Goal: Check status: Check status

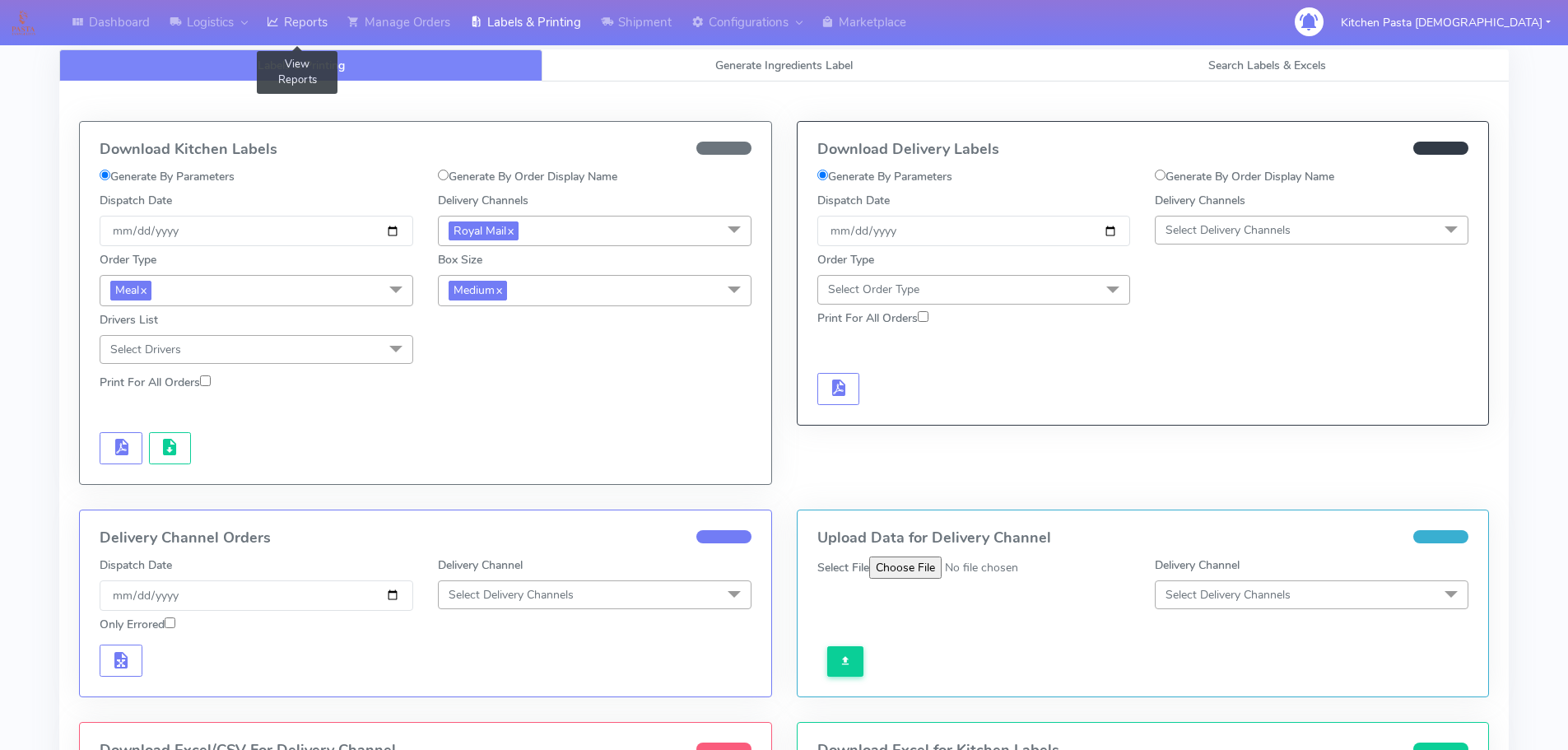
scroll to position [329, 0]
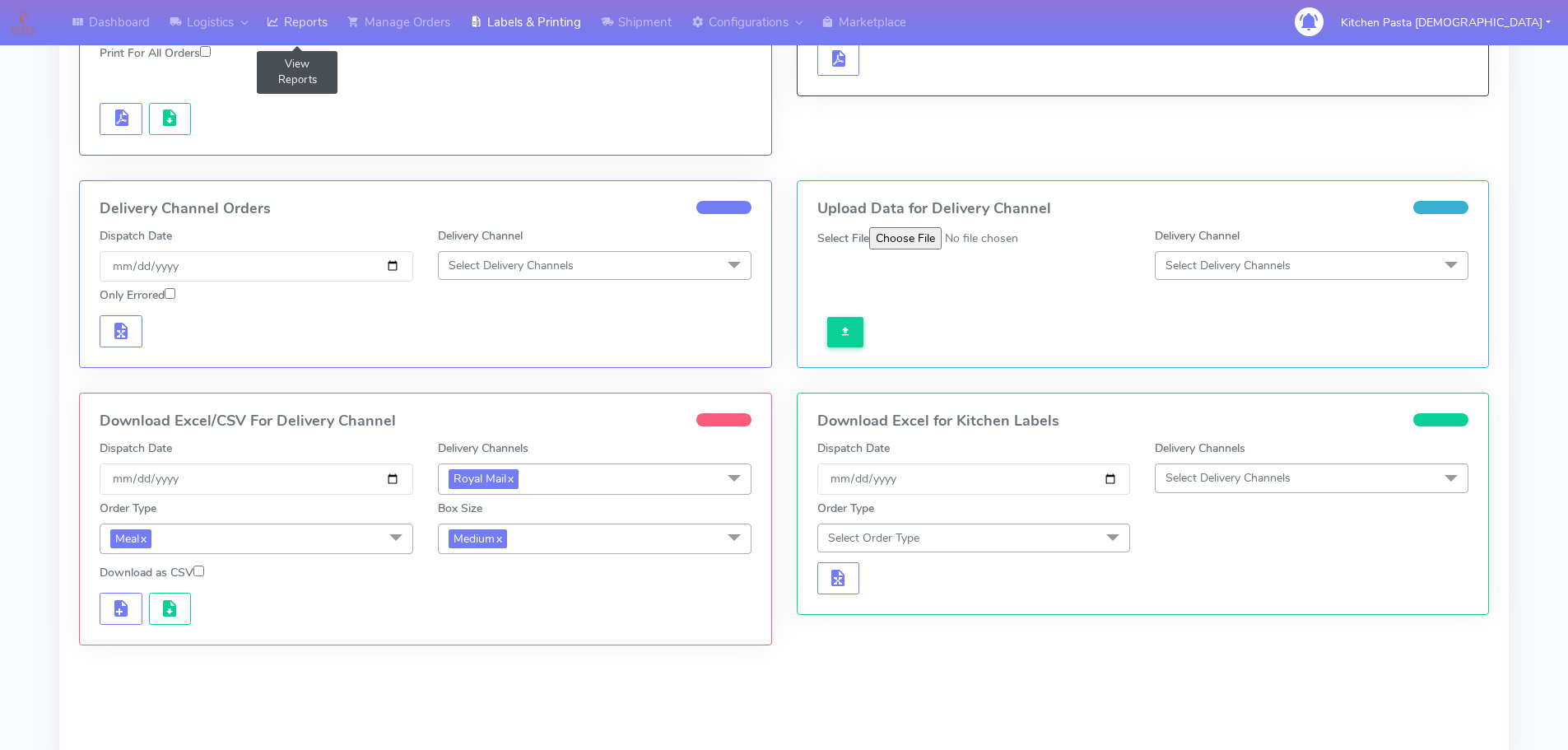
drag, startPoint x: 321, startPoint y: 28, endPoint x: 340, endPoint y: 28, distance: 19.0
click at [321, 28] on link "Reports" at bounding box center [297, 23] width 81 height 45
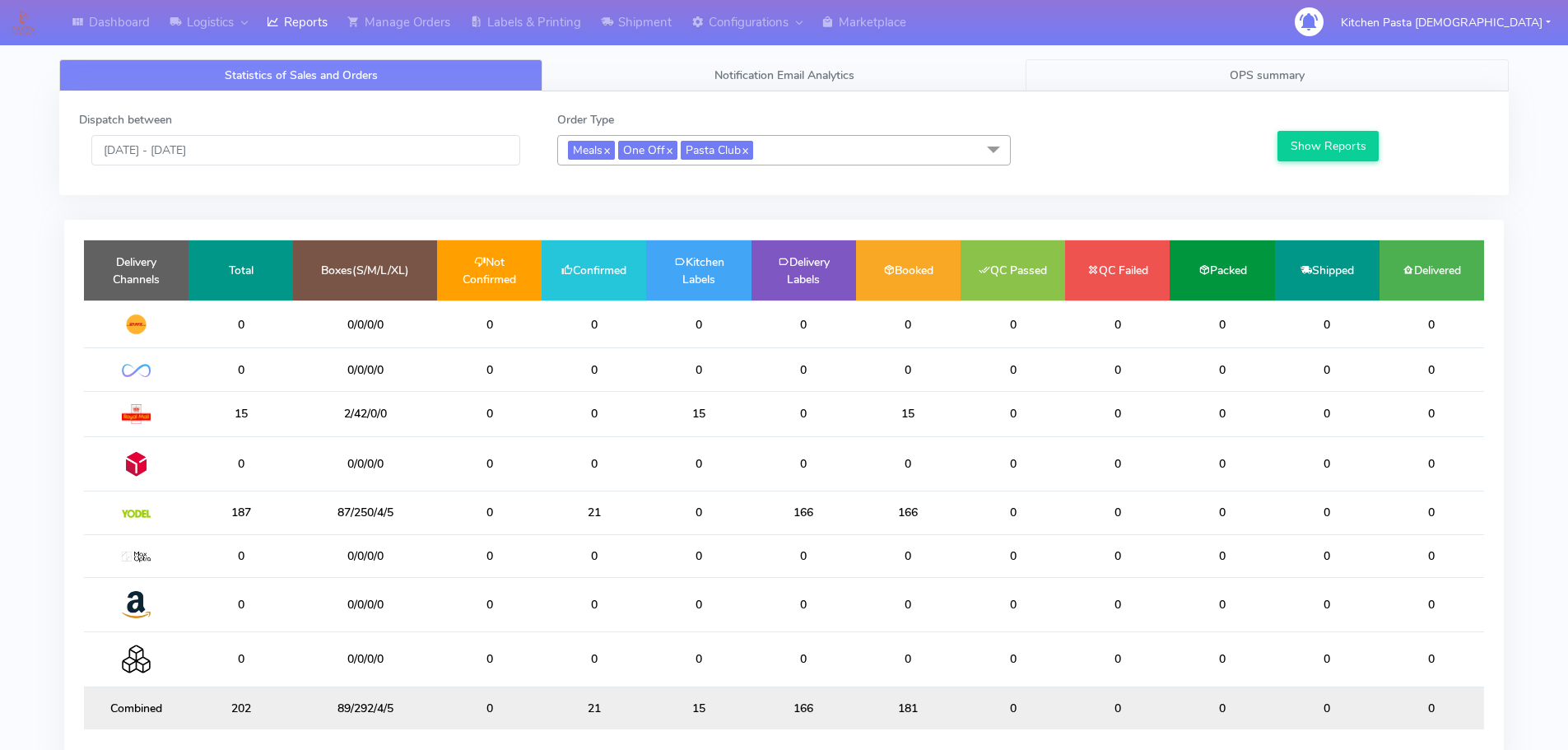
click at [1263, 74] on span "OPS summary" at bounding box center [1267, 75] width 75 height 16
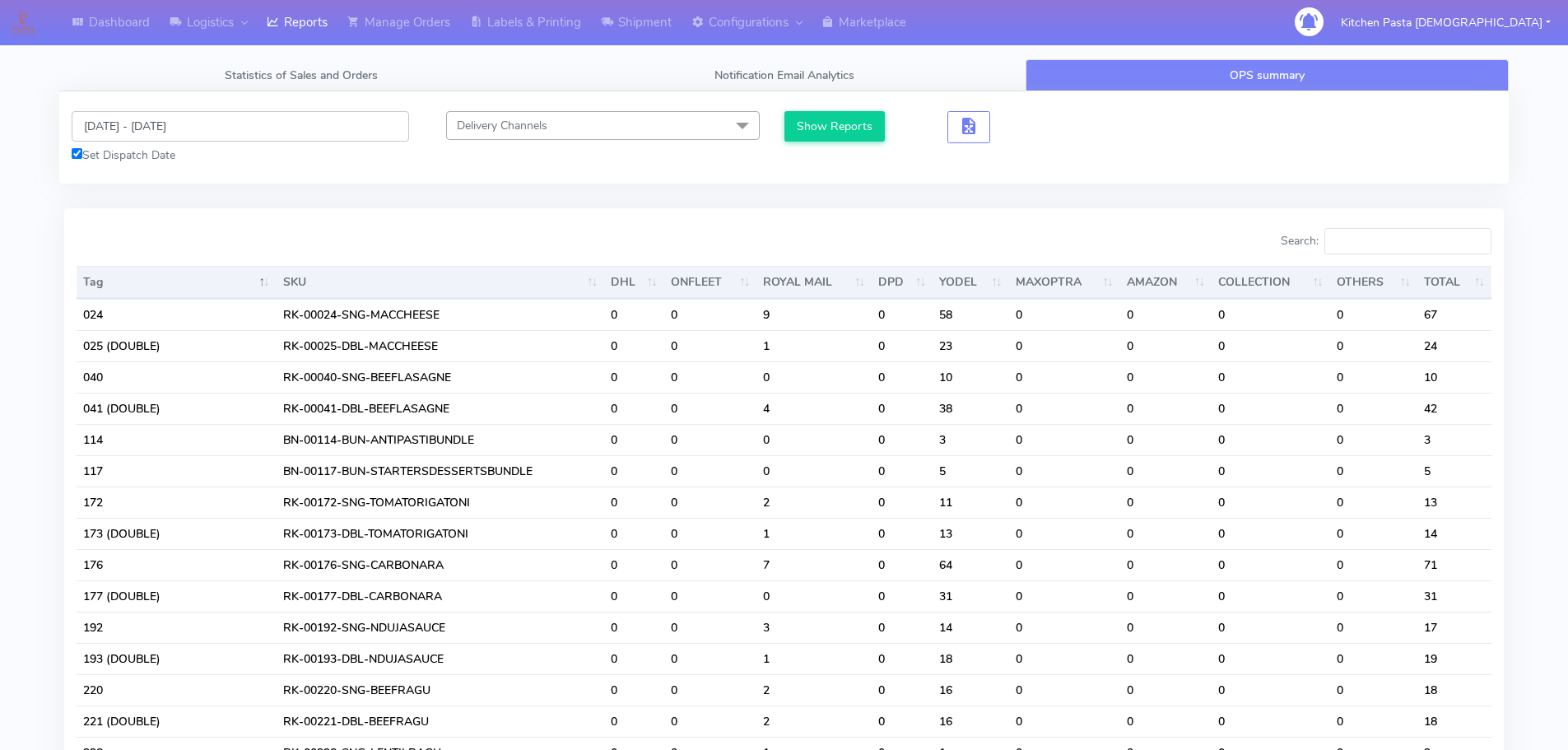
click at [159, 125] on input "[DATE] - [DATE]" at bounding box center [240, 126] width 337 height 30
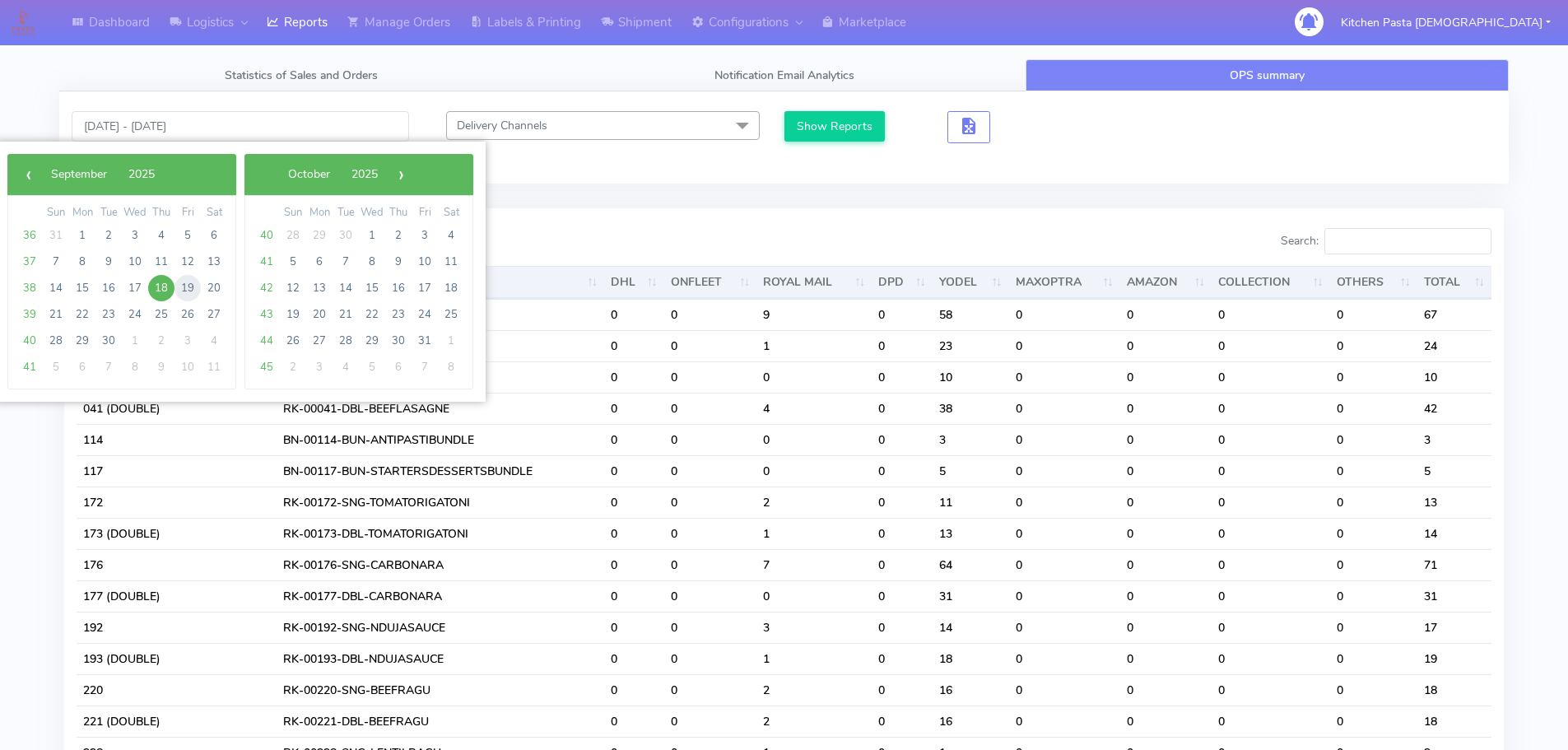
click at [180, 288] on span "19" at bounding box center [188, 288] width 27 height 27
type input "[DATE] - [DATE]"
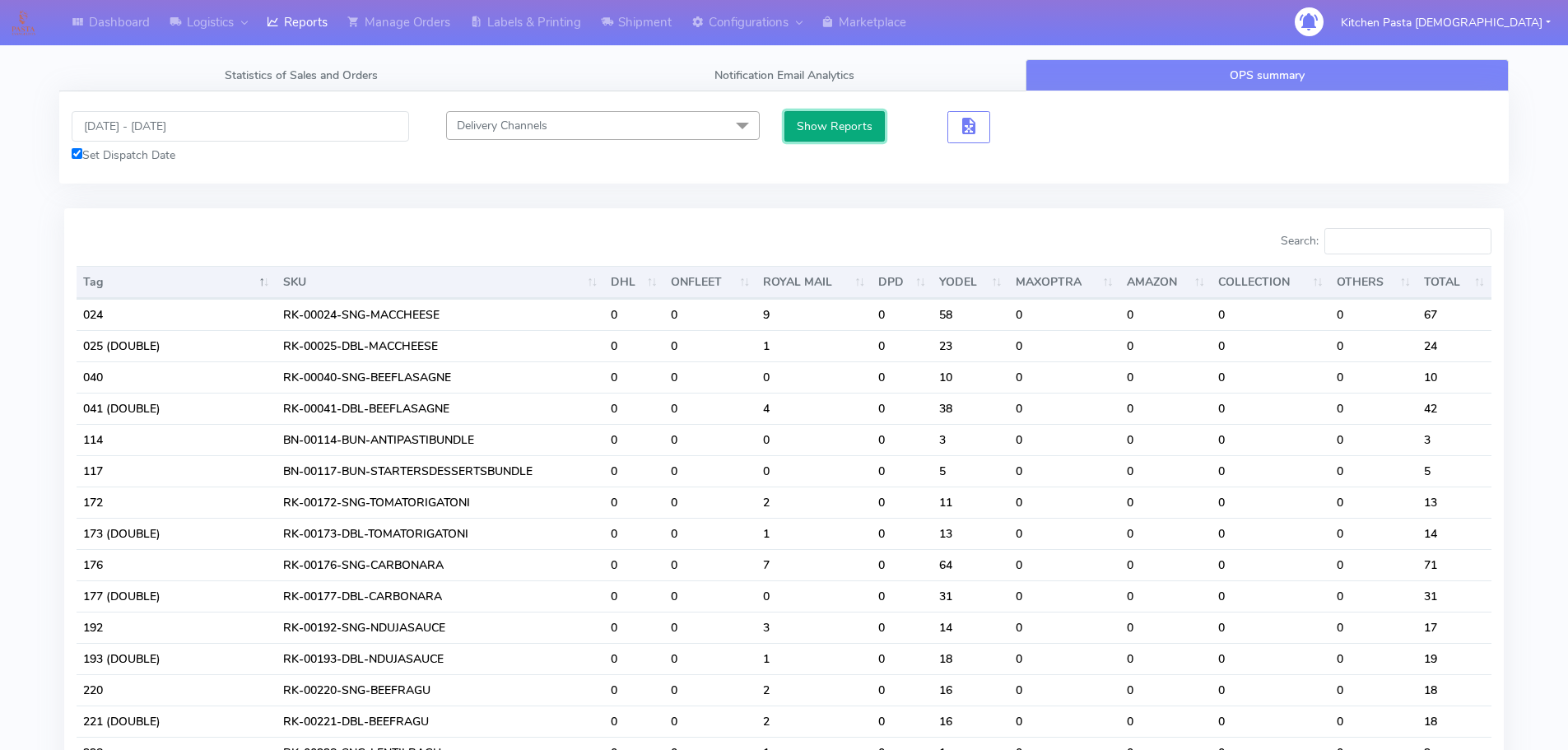
click at [834, 138] on button "Show Reports" at bounding box center [834, 126] width 101 height 30
click at [1389, 251] on input "Search:" at bounding box center [1408, 241] width 167 height 27
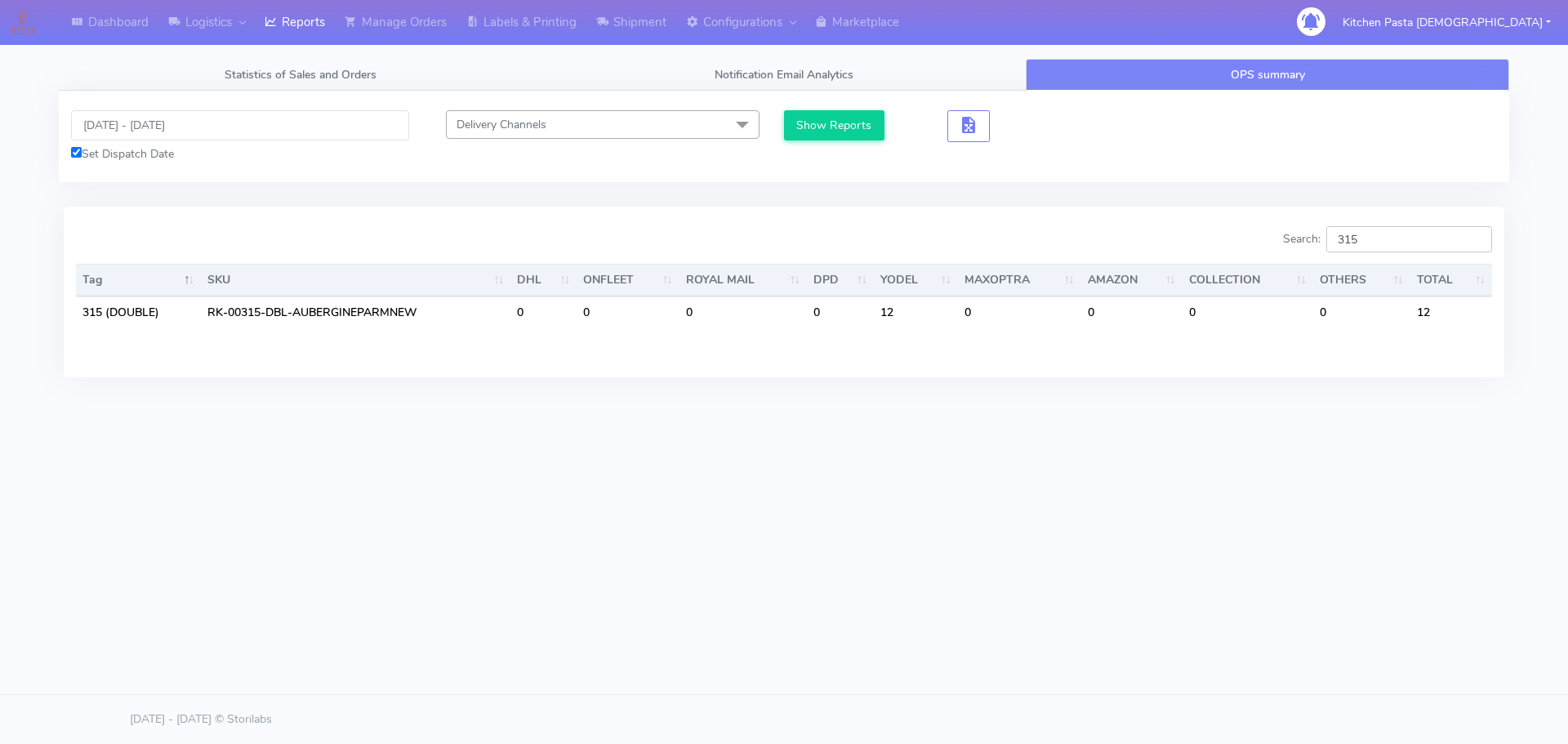
type input "315"
click at [148, 108] on div "[DATE] - [DATE] Set Dispatch Date Delivery Channels Select All DHL OnFleet Roya…" at bounding box center [784, 136] width 1451 height 91
click at [152, 123] on input "[DATE] - [DATE]" at bounding box center [240, 125] width 338 height 30
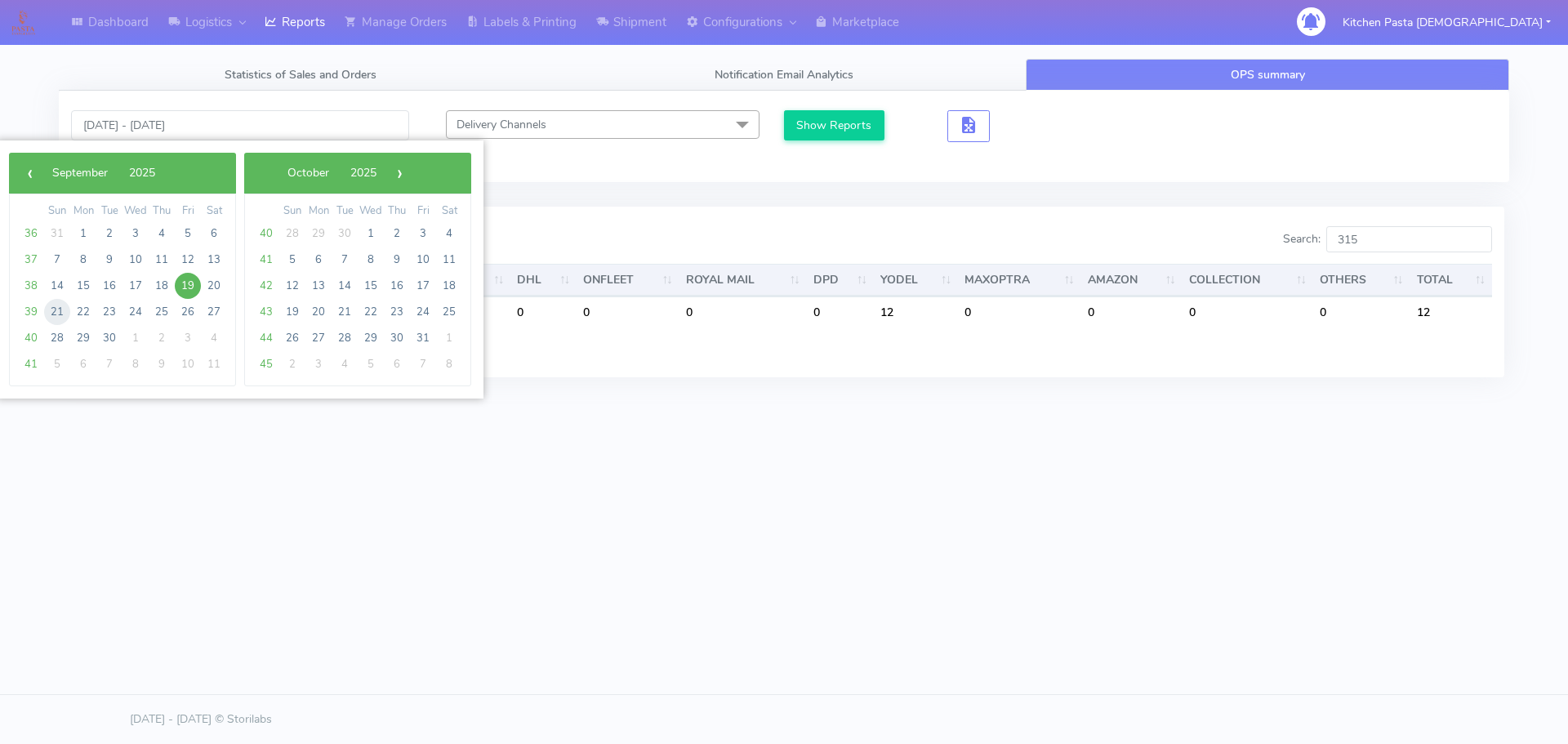
click at [64, 316] on span "21" at bounding box center [57, 312] width 27 height 27
type input "[DATE] - [DATE]"
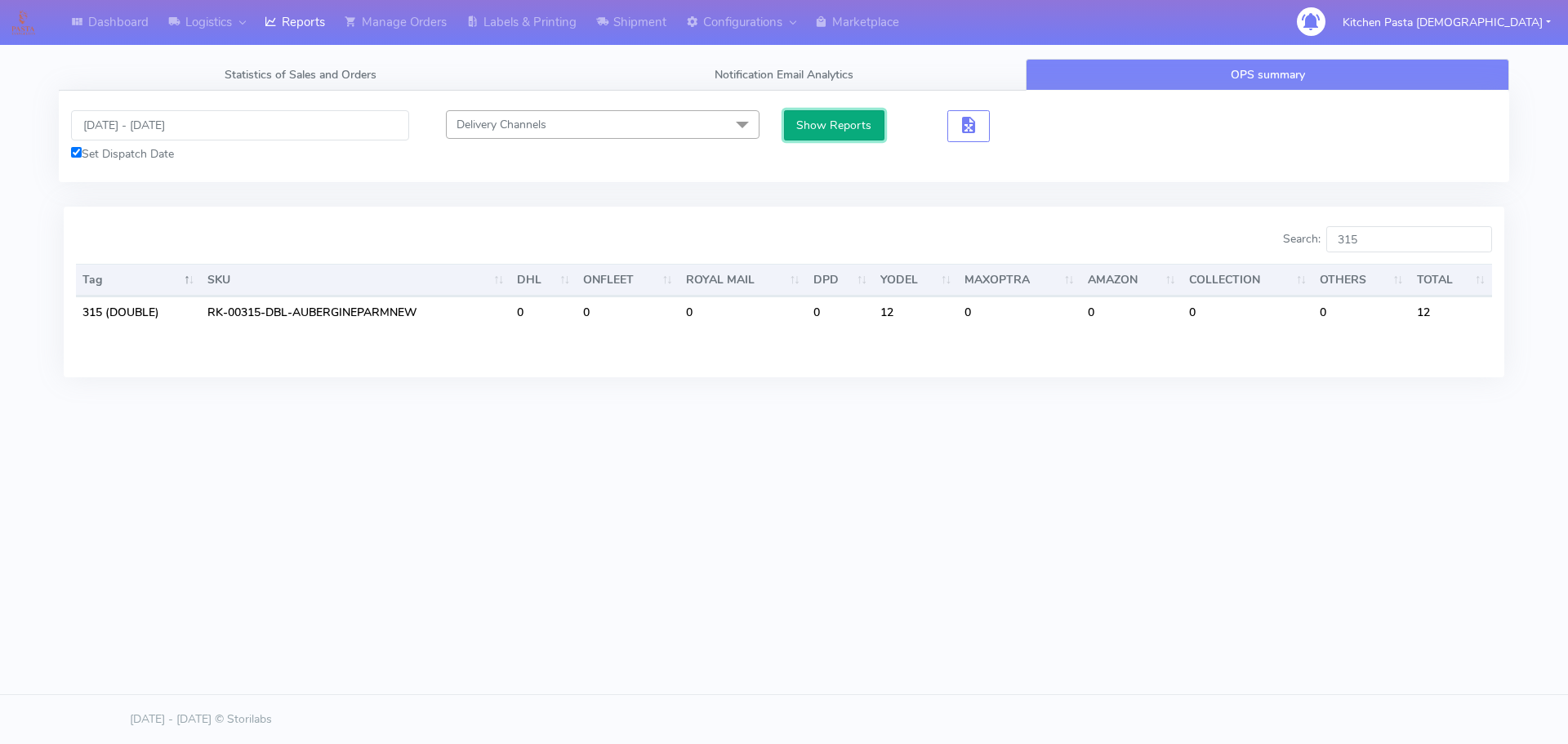
click at [836, 123] on button "Show Reports" at bounding box center [834, 125] width 100 height 30
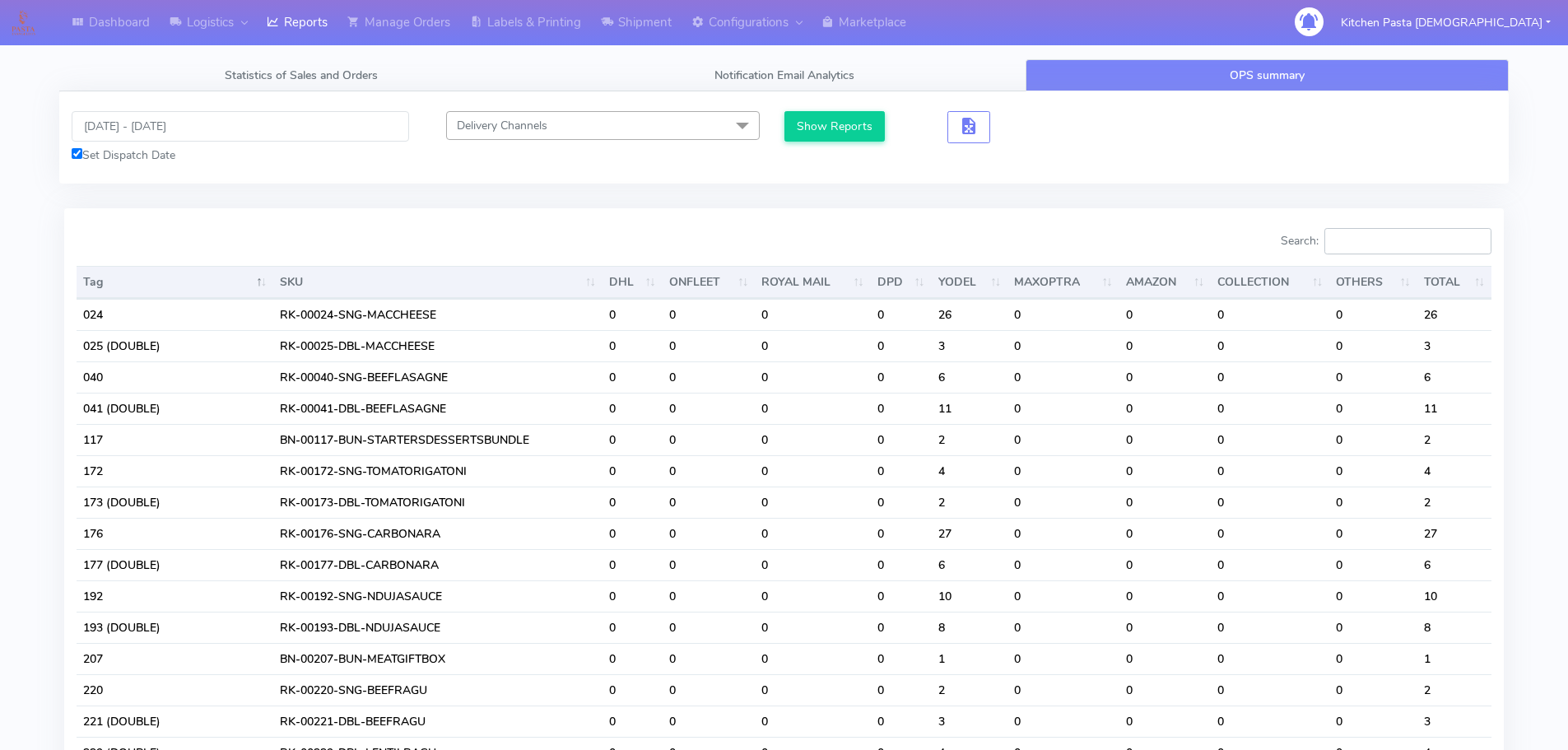
click at [1379, 234] on input "Search:" at bounding box center [1408, 241] width 167 height 27
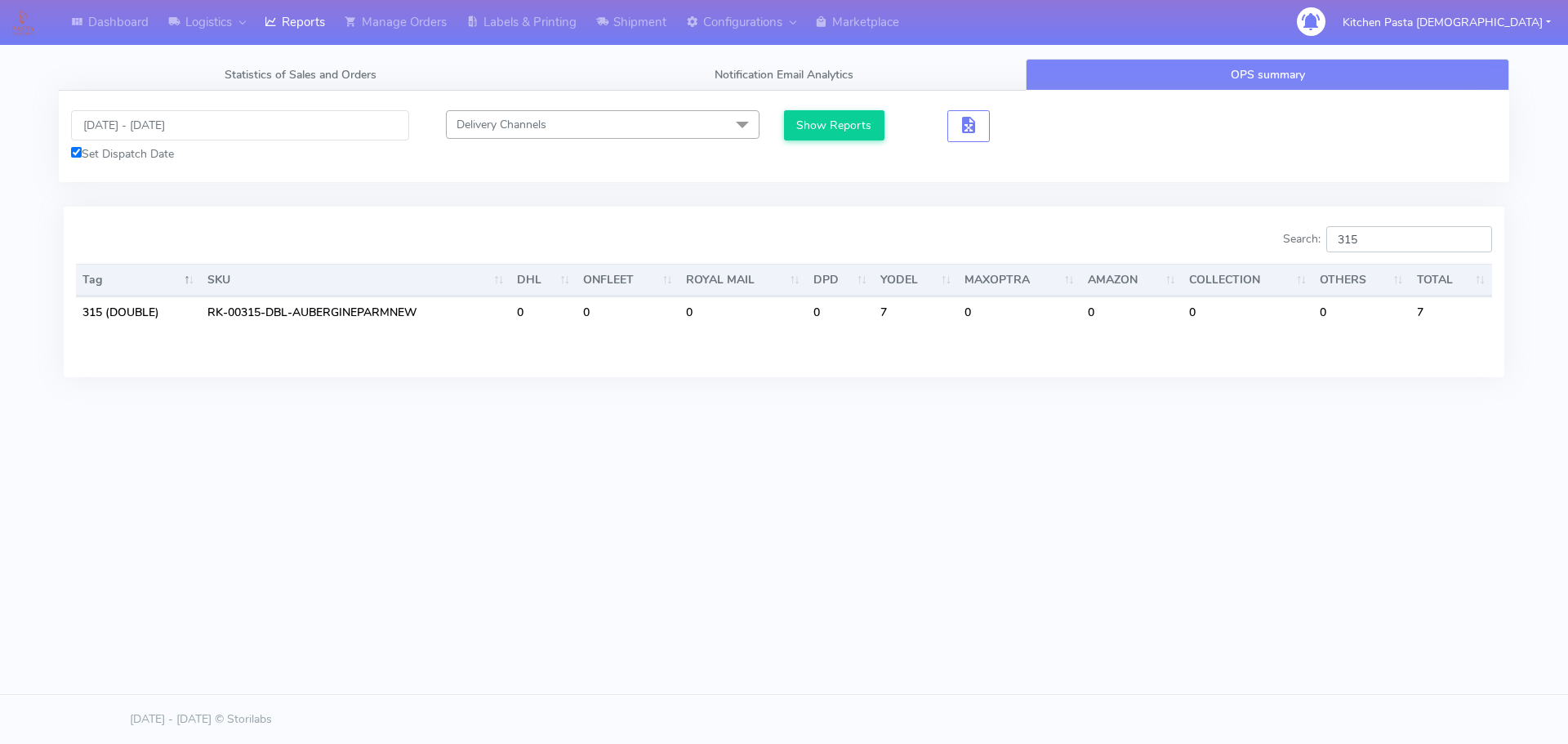
type input "315"
click at [181, 116] on input "[DATE] - [DATE]" at bounding box center [240, 125] width 338 height 30
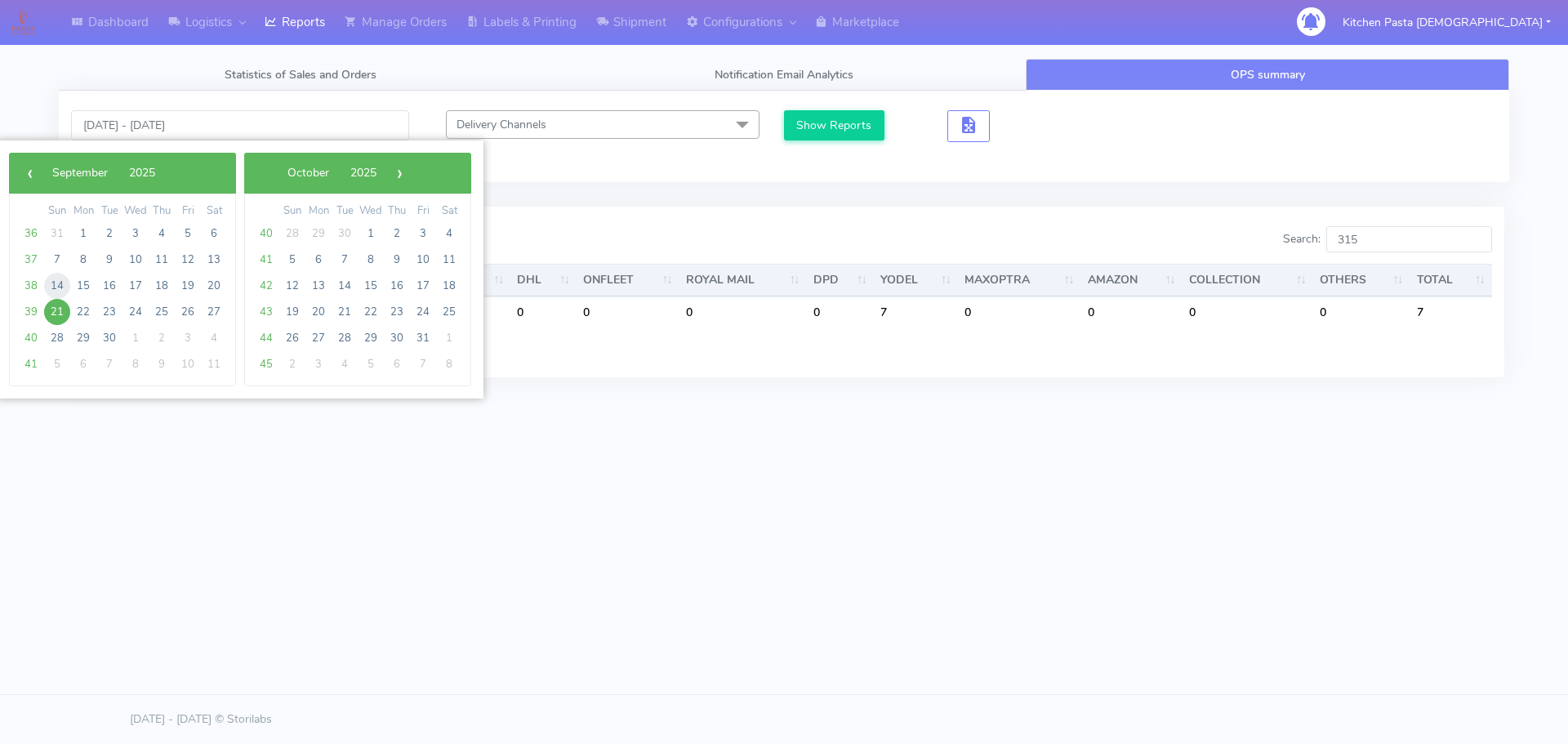
click at [60, 290] on span "14" at bounding box center [57, 286] width 27 height 27
type input "[DATE] - [DATE]"
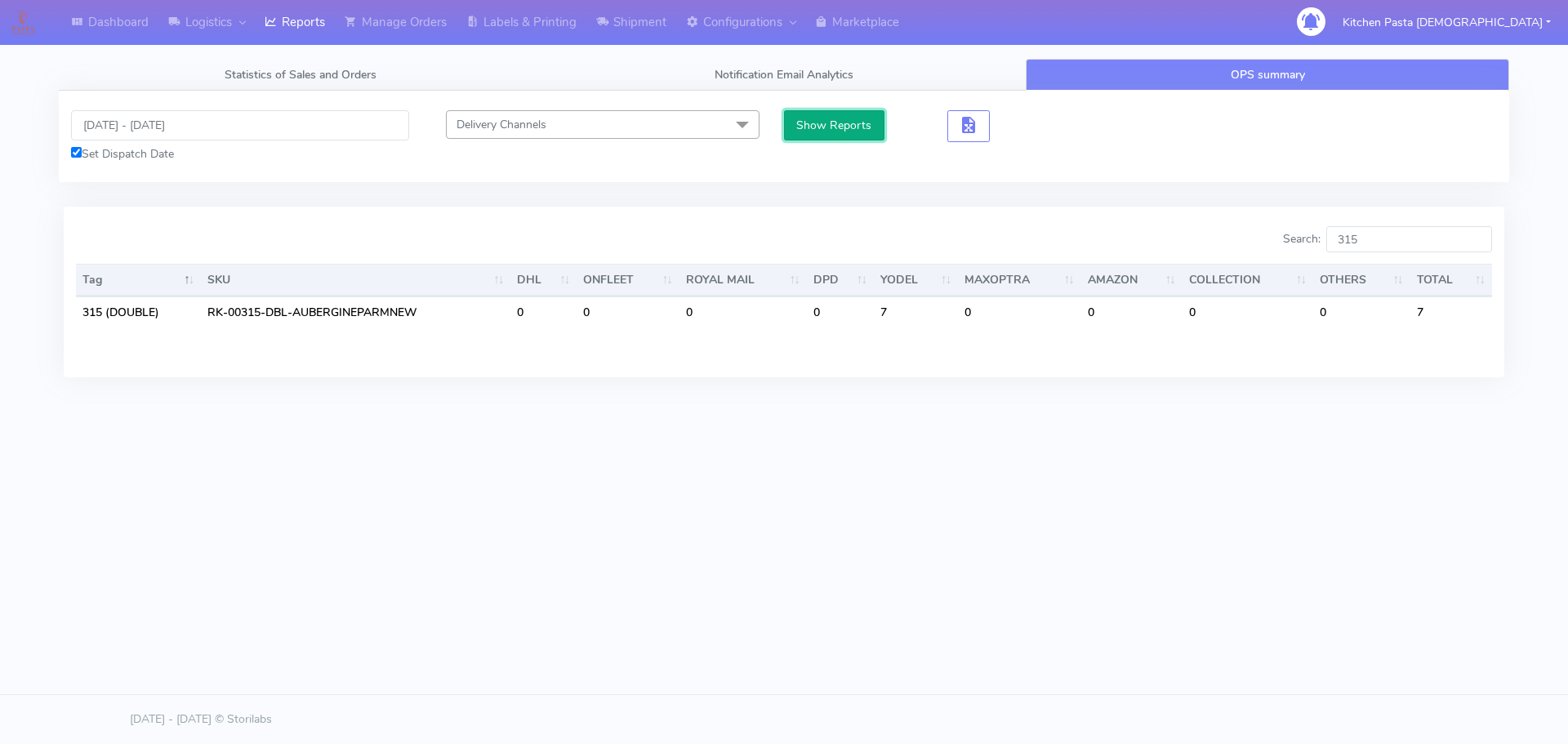
click at [863, 123] on button "Show Reports" at bounding box center [834, 125] width 100 height 30
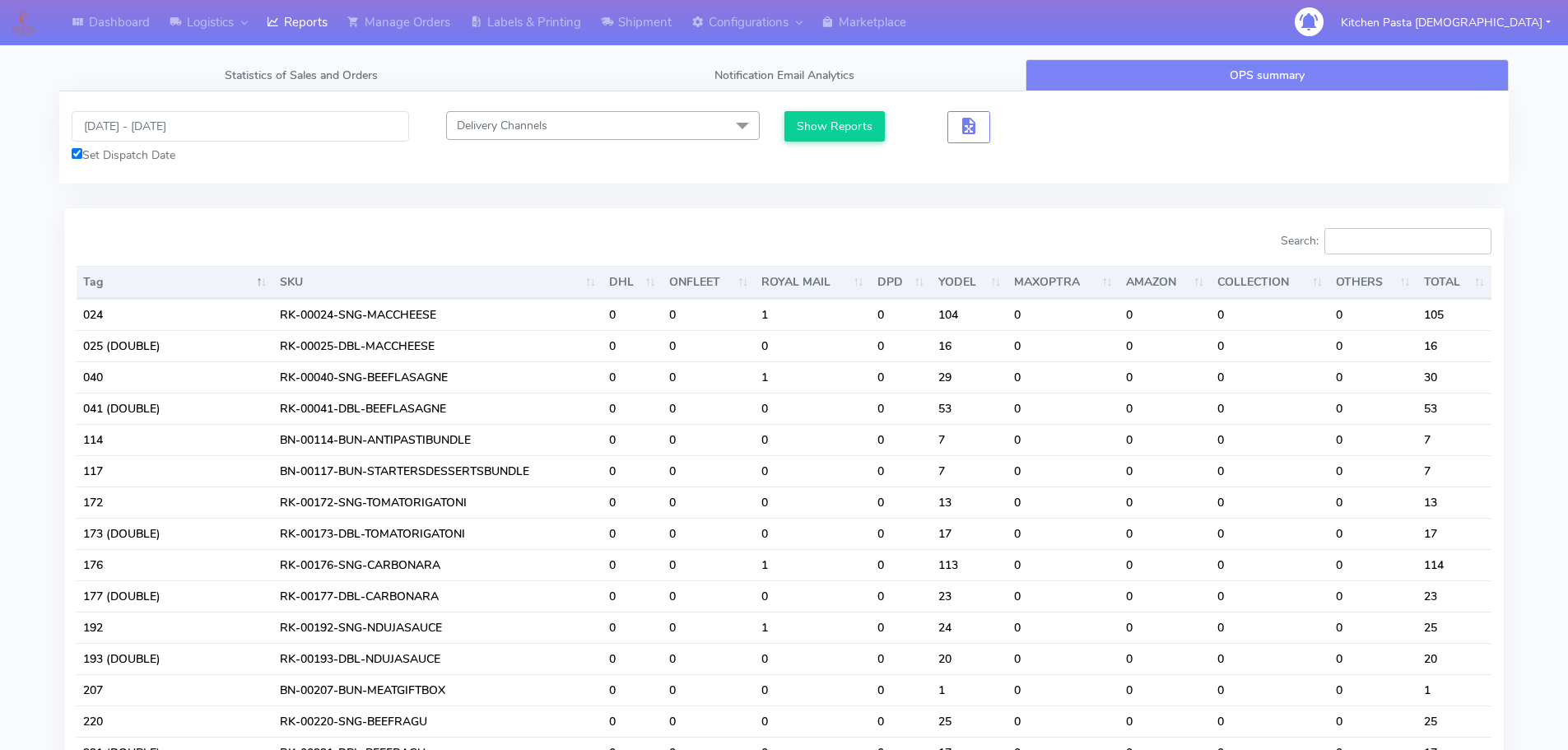
click at [1357, 240] on input "Search:" at bounding box center [1408, 241] width 167 height 27
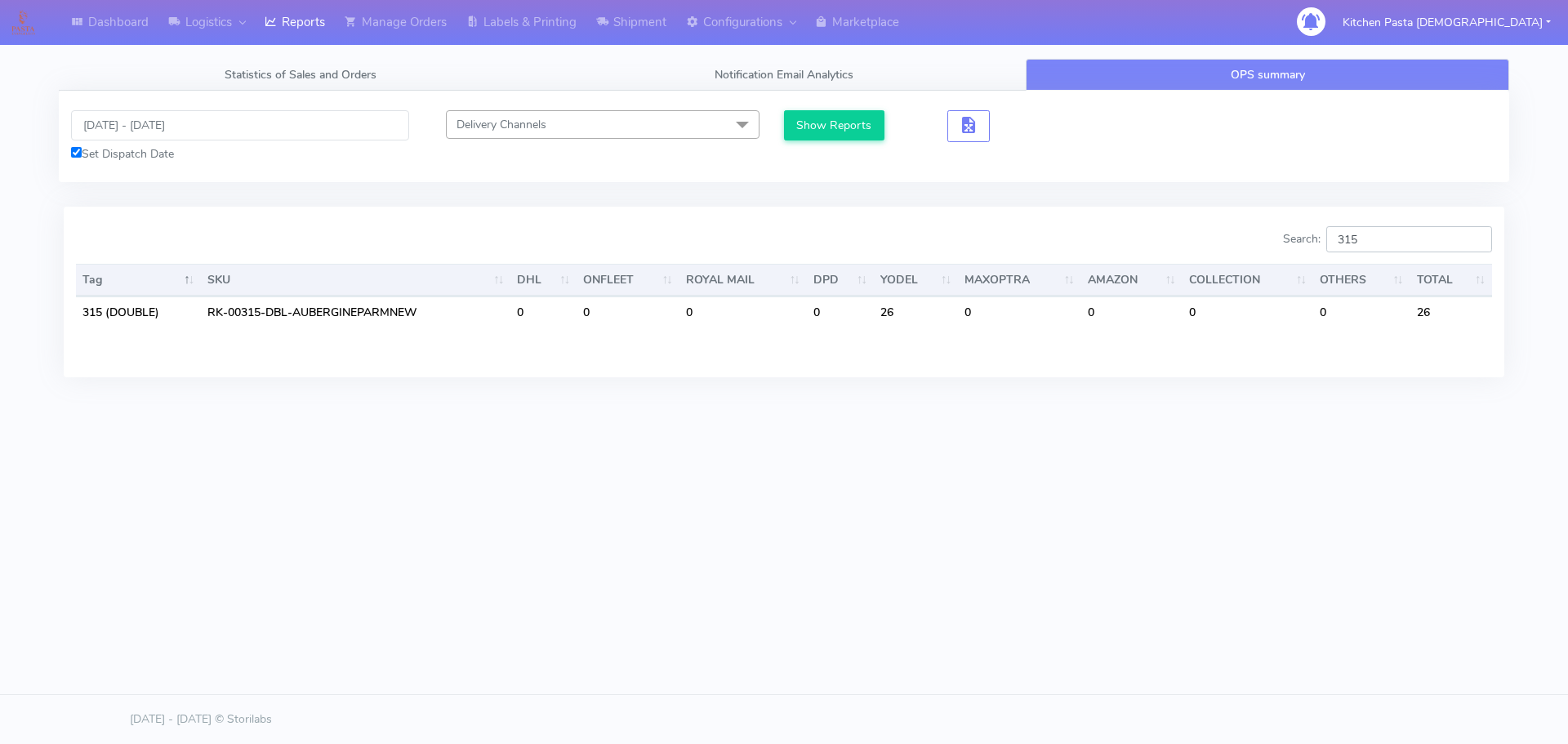
type input "315"
